Goal: Information Seeking & Learning: Learn about a topic

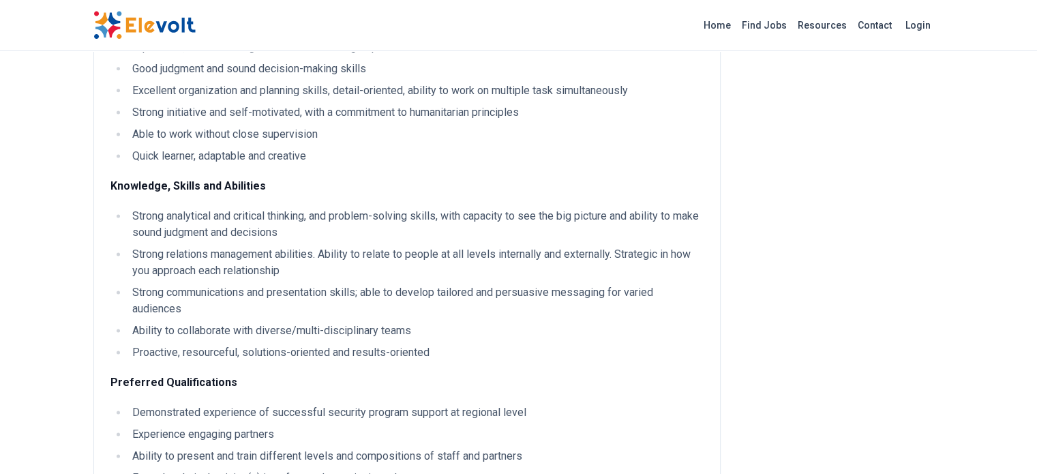
click at [1036, 310] on html "Home Find Jobs Resources Contact Login Regional Safety and Security Advisor (RS…" at bounding box center [518, 33] width 1037 height 3734
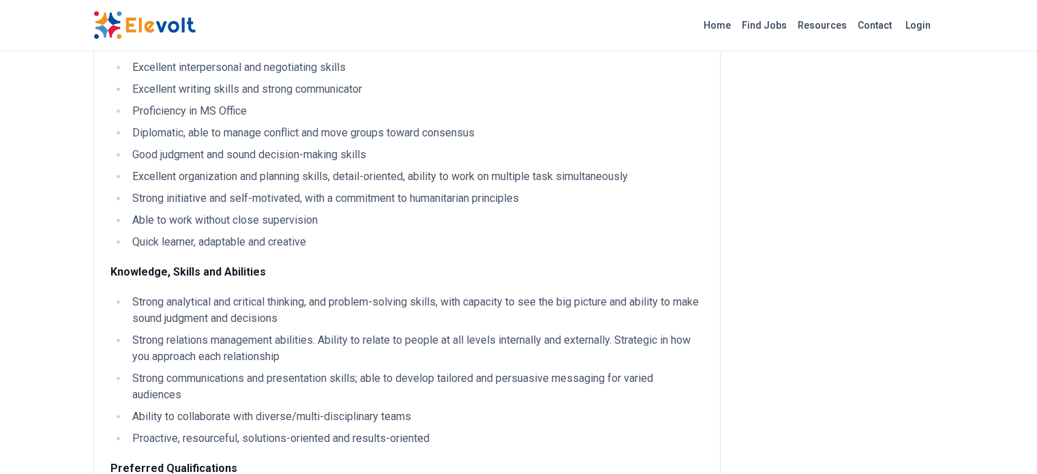
scroll to position [1735, 0]
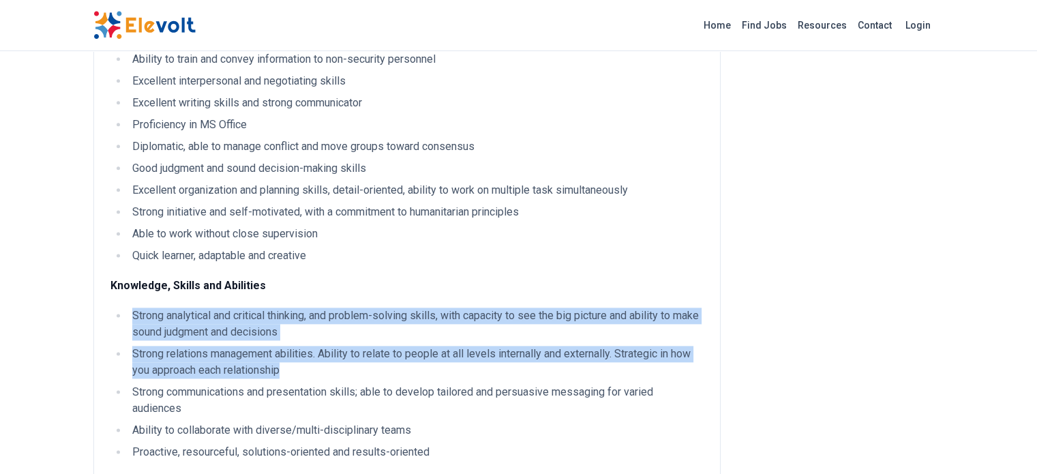
drag, startPoint x: 46, startPoint y: 196, endPoint x: 119, endPoint y: 253, distance: 92.2
click at [119, 308] on ul "Strong analytical and critical thinking, and problem-solving skills, with capac…" at bounding box center [406, 384] width 593 height 153
copy ul "Strong analytical and critical thinking, and problem-solving skills, with capac…"
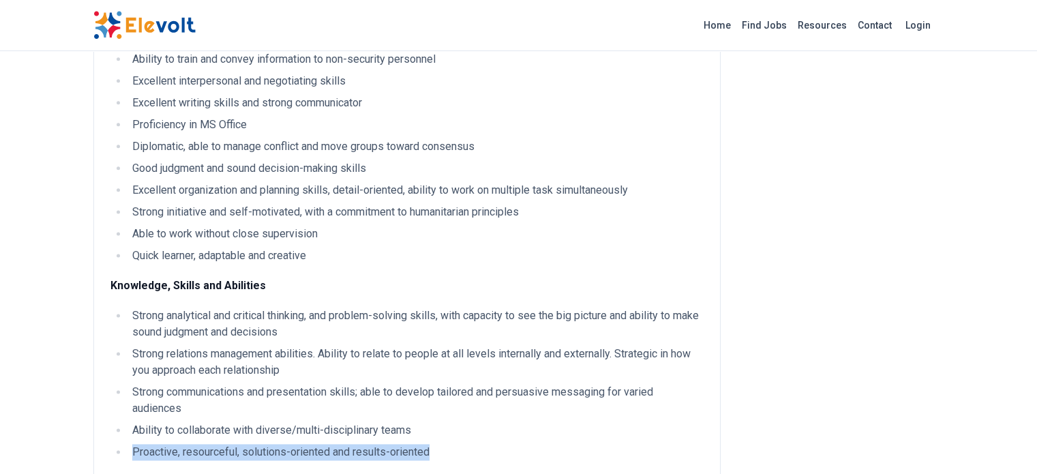
drag, startPoint x: 52, startPoint y: 322, endPoint x: 348, endPoint y: 325, distance: 295.9
click at [348, 444] on li "Proactive, resourceful, solutions-oriented and results-oriented" at bounding box center [415, 452] width 575 height 16
copy li "Proactive, resourceful, solutions-oriented and results-oriented"
drag, startPoint x: 52, startPoint y: 446, endPoint x: 170, endPoint y: 447, distance: 118.6
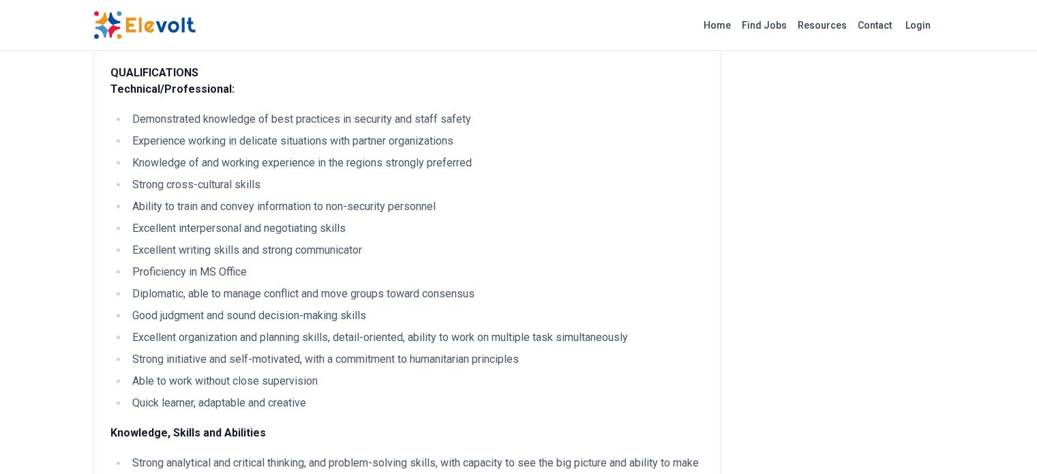
scroll to position [1578, 0]
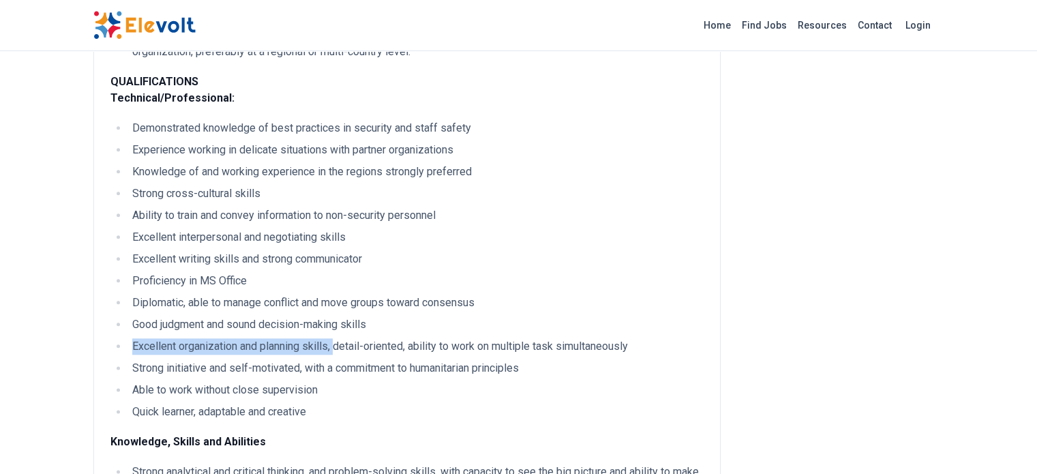
drag, startPoint x: 52, startPoint y: 232, endPoint x: 256, endPoint y: 232, distance: 204.6
click at [256, 338] on li "Excellent organization and planning skills, detail-oriented, ability to work on…" at bounding box center [415, 346] width 575 height 16
click at [128, 316] on li "Good judgment and sound decision-making skills" at bounding box center [415, 324] width 575 height 16
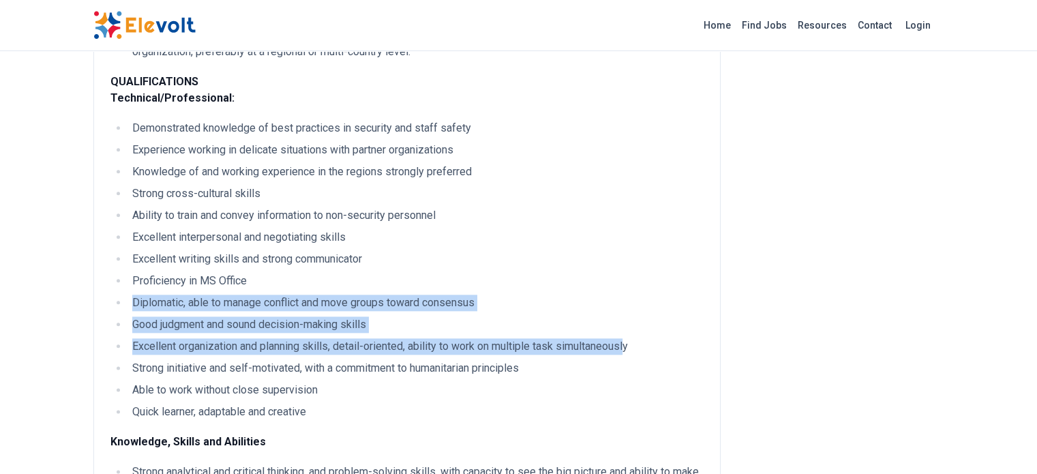
drag, startPoint x: 51, startPoint y: 188, endPoint x: 548, endPoint y: 236, distance: 498.7
click at [548, 236] on ul "Demonstrated knowledge of best practices in security and staff safety Experienc…" at bounding box center [406, 270] width 593 height 300
copy ul "Diplomatic, able to manage conflict and move groups toward consensus Good judgm…"
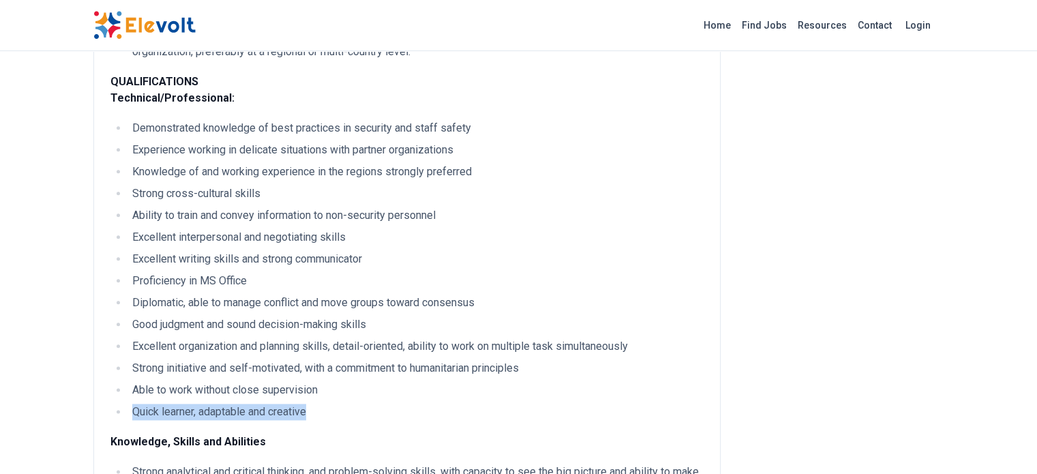
drag, startPoint x: 50, startPoint y: 297, endPoint x: 226, endPoint y: 291, distance: 176.0
click at [226, 404] on li "Quick learner, adaptable and creative" at bounding box center [415, 412] width 575 height 16
copy li "Quick learner, adaptable and creative"
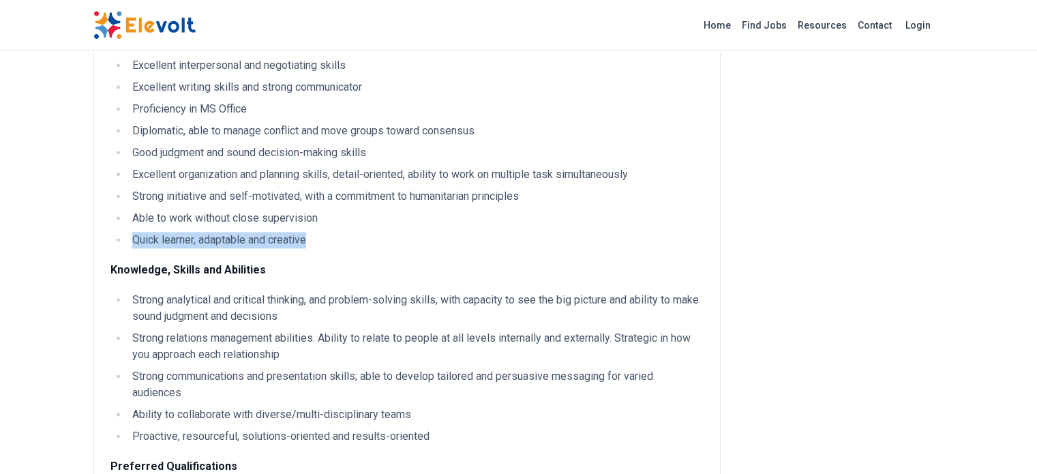
scroll to position [1759, 0]
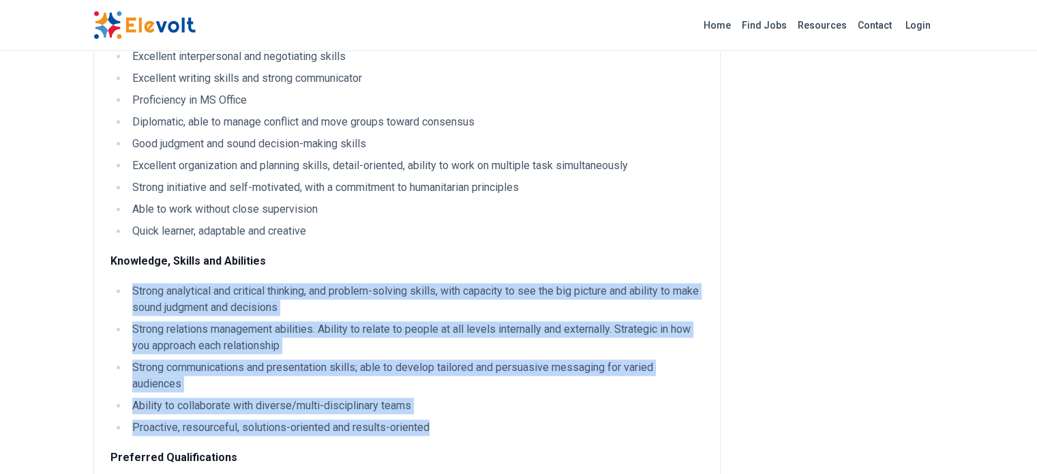
drag, startPoint x: 348, startPoint y: 299, endPoint x: 47, endPoint y: 177, distance: 324.5
click at [110, 283] on ul "Strong analytical and critical thinking, and problem-solving skills, with capac…" at bounding box center [406, 359] width 593 height 153
copy ul "Strong analytical and critical thinking, and problem-solving skills, with capac…"
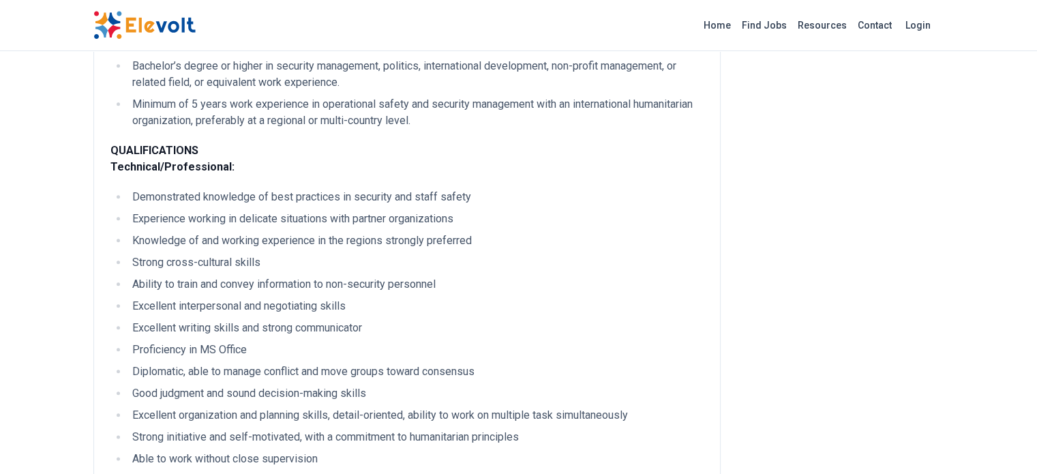
scroll to position [1495, 0]
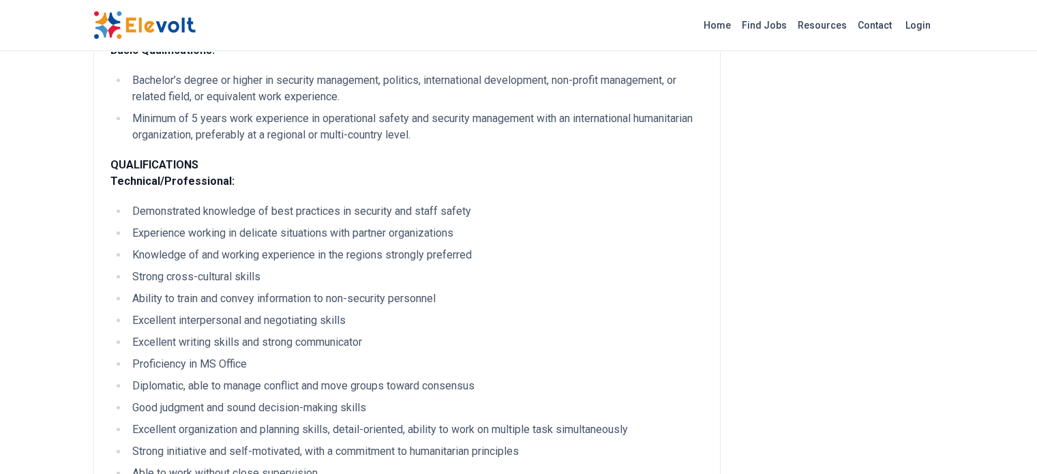
drag, startPoint x: 458, startPoint y: 386, endPoint x: 25, endPoint y: 70, distance: 535.7
copy div "Loremipsu/Dolorsitamet: Consectetura elitseddo ei temp incididun ut laboreet do…"
